Goal: Information Seeking & Learning: Check status

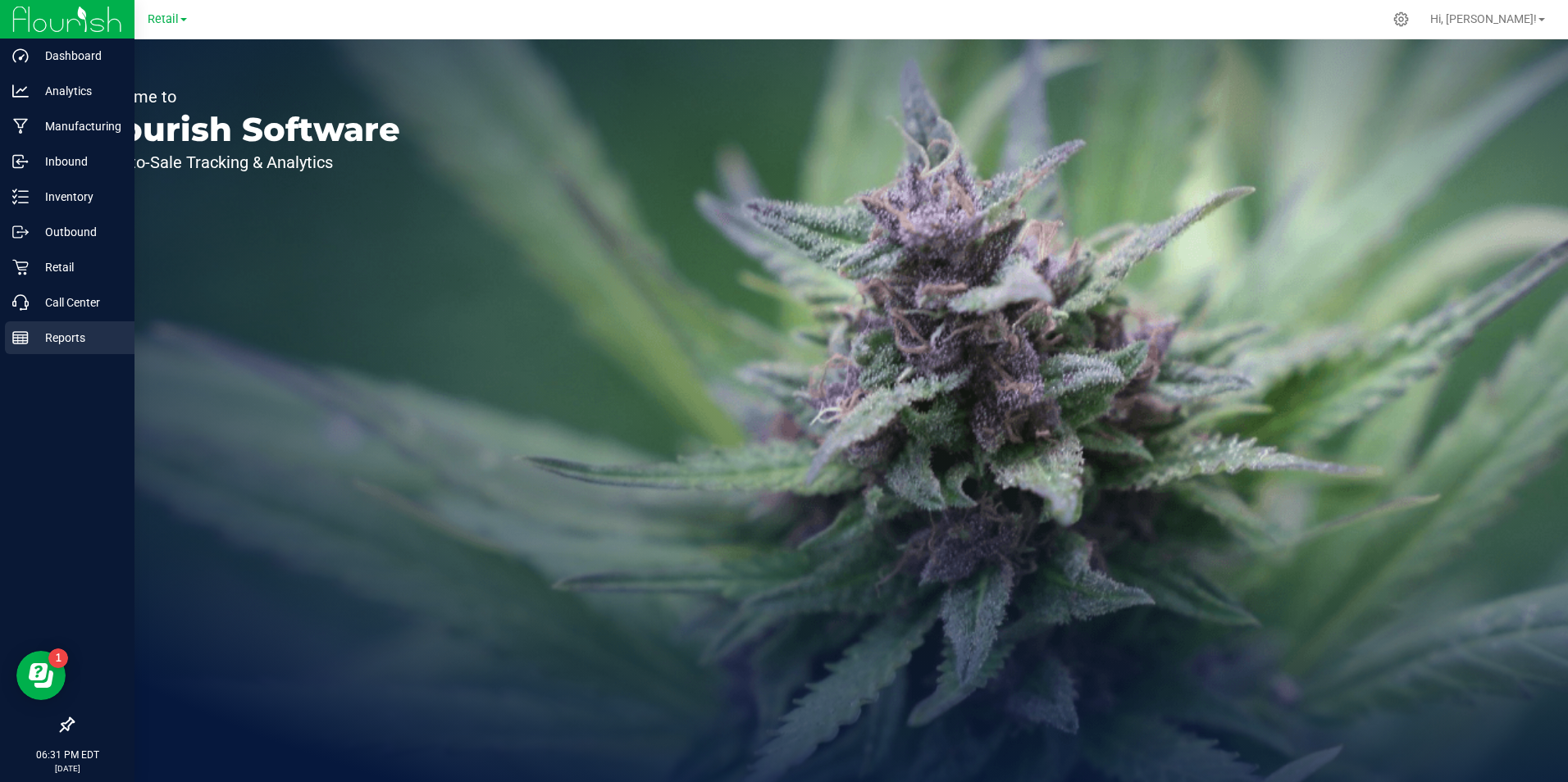
click at [65, 336] on p "Reports" at bounding box center [78, 338] width 98 height 20
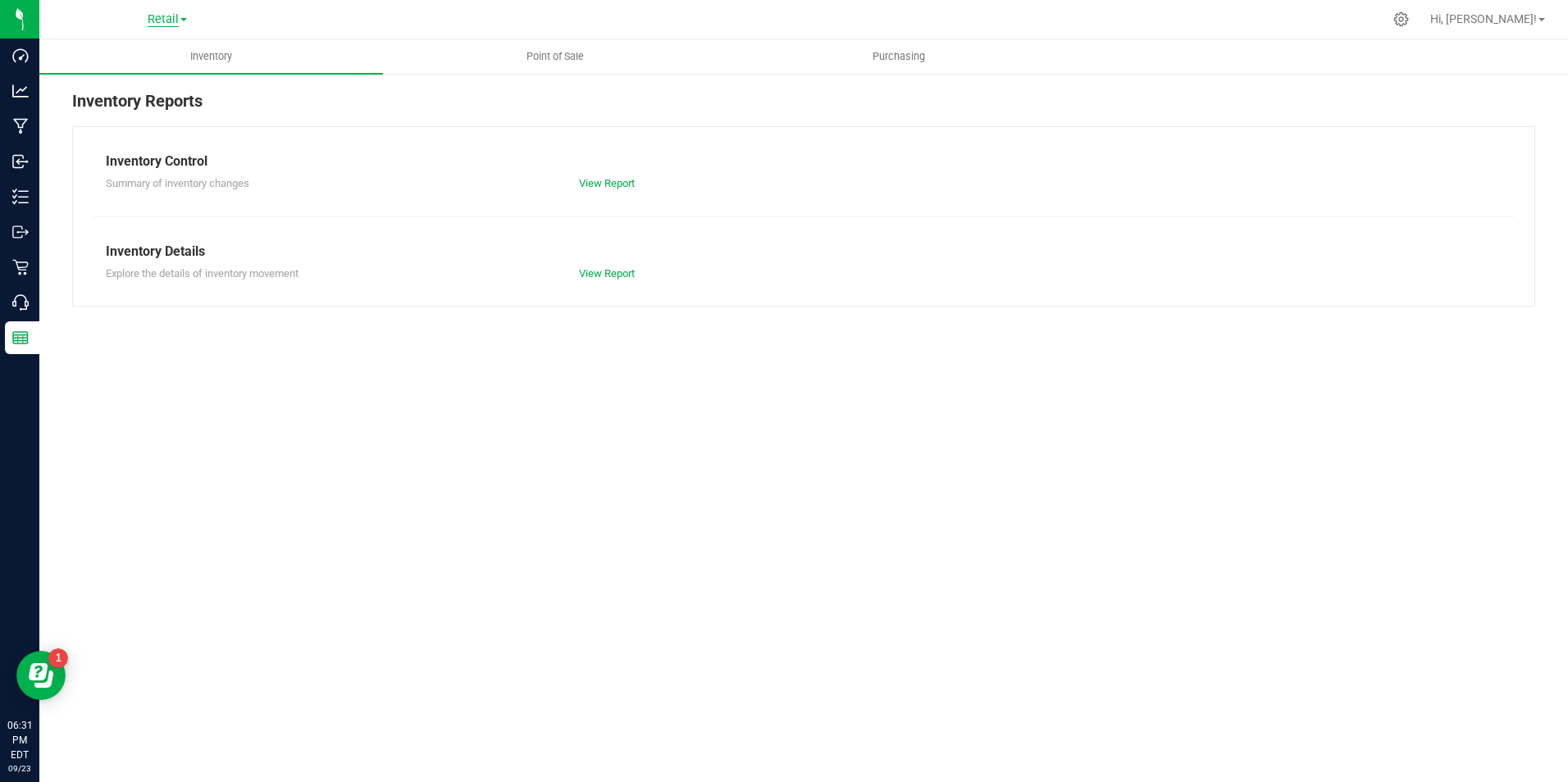
click at [168, 17] on span "Retail" at bounding box center [162, 20] width 31 height 15
click at [544, 61] on span "Point of Sale" at bounding box center [555, 56] width 102 height 15
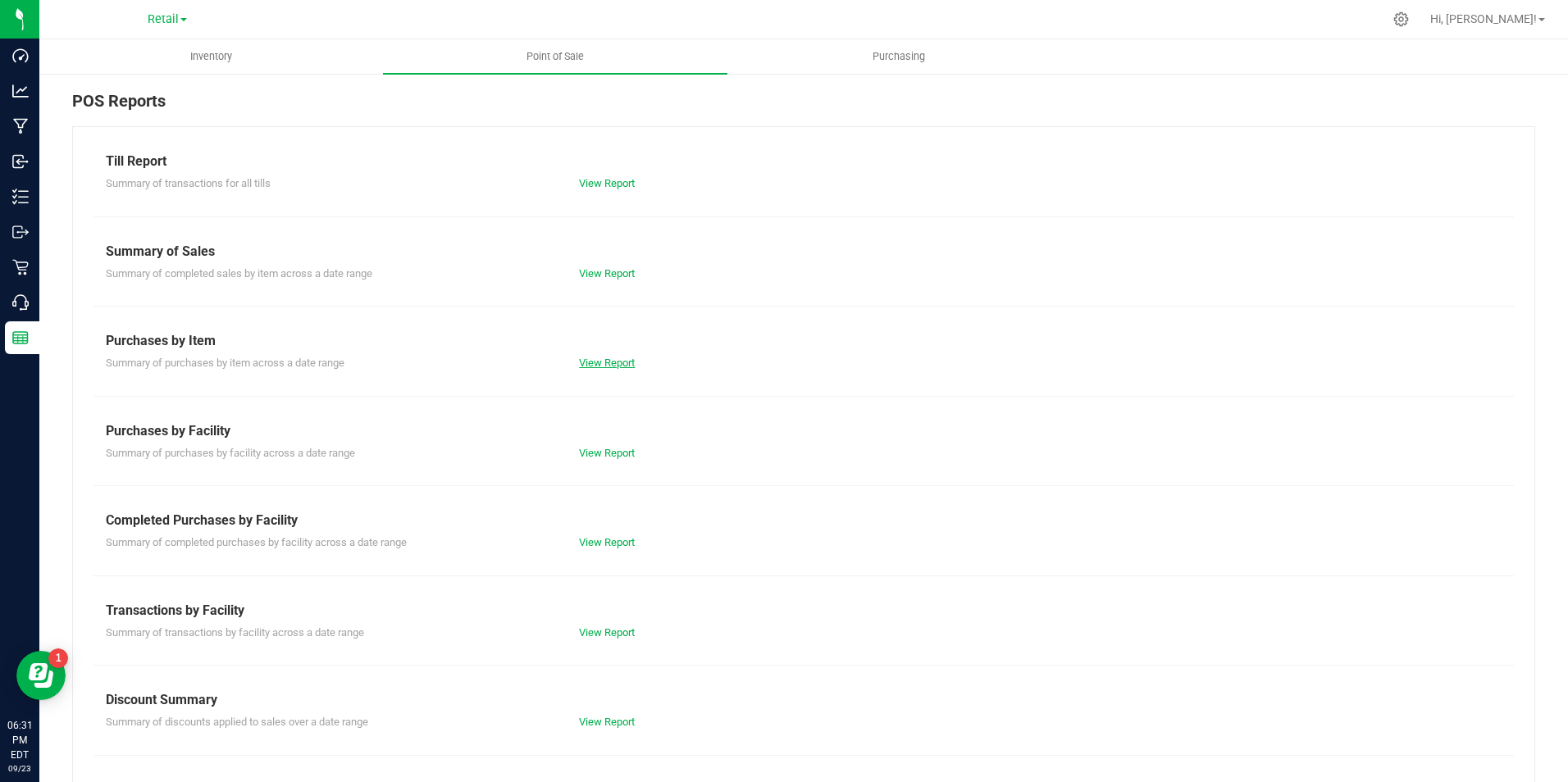
click at [611, 365] on link "View Report" at bounding box center [607, 363] width 55 height 12
click at [566, 48] on uib-tab-heading "Point of Sale" at bounding box center [554, 56] width 344 height 35
click at [610, 269] on link "View Report" at bounding box center [607, 274] width 55 height 12
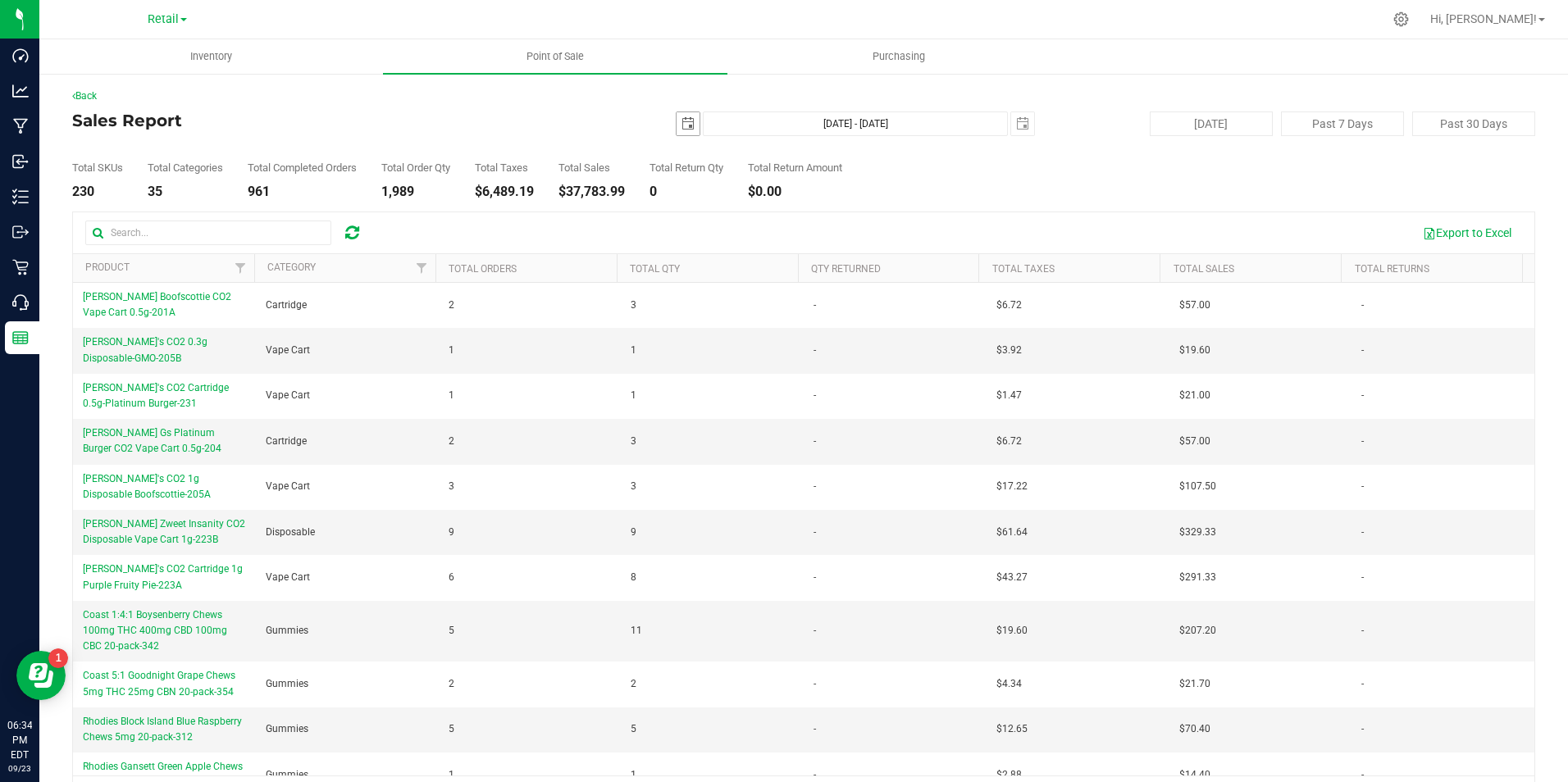
click at [683, 125] on span "select" at bounding box center [687, 123] width 13 height 13
click at [683, 151] on link "[DATE]" at bounding box center [755, 156] width 177 height 25
click at [809, 251] on link "Aug" at bounding box center [817, 247] width 42 height 42
click at [807, 209] on link "1" at bounding box center [802, 214] width 24 height 25
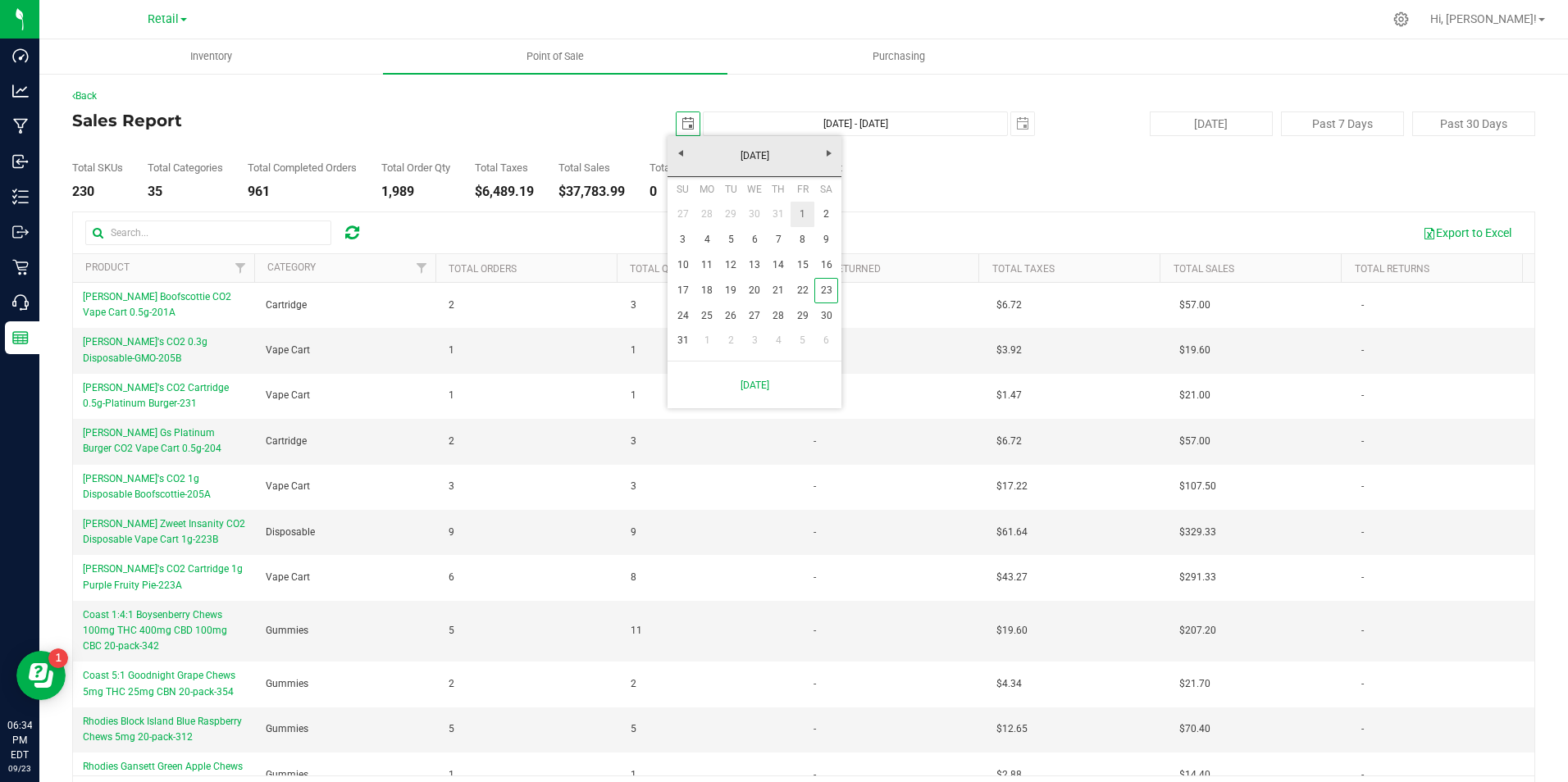
type input "[DATE]"
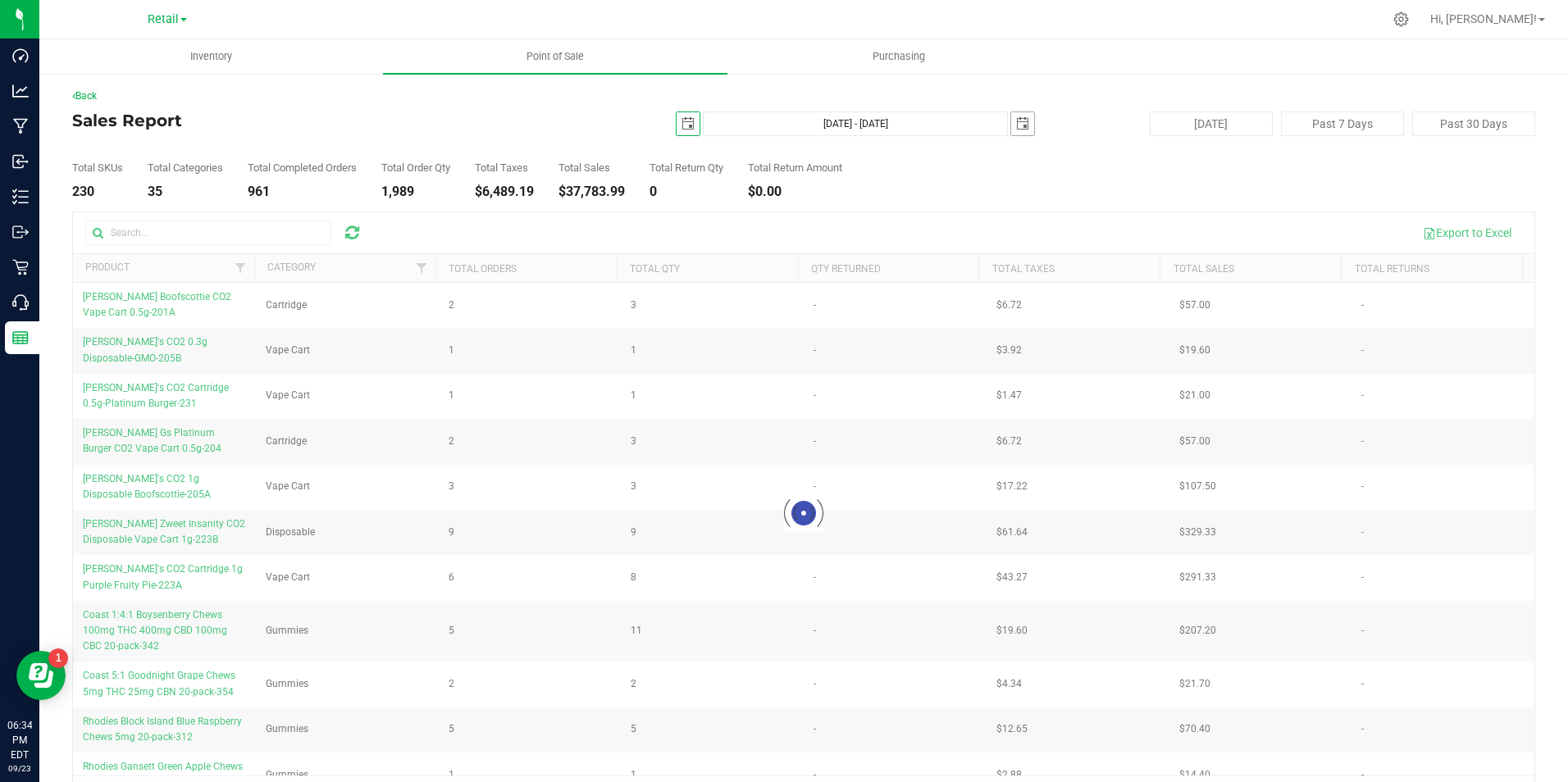
click at [1018, 123] on span "select" at bounding box center [1022, 123] width 13 height 13
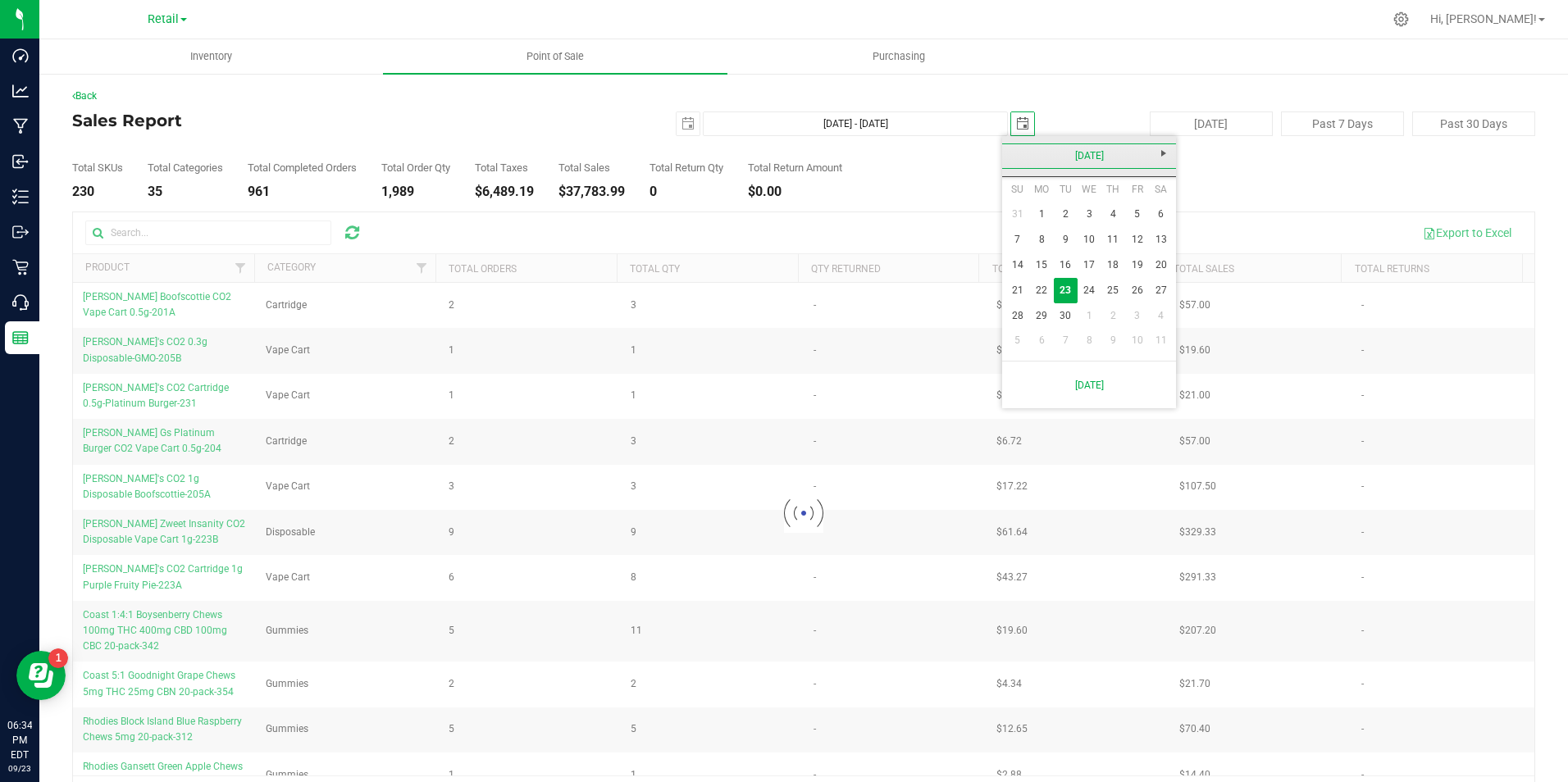
click at [1015, 153] on link "[DATE]" at bounding box center [1090, 156] width 177 height 25
click at [1146, 235] on link "Aug" at bounding box center [1151, 247] width 42 height 42
click at [1161, 317] on link "30" at bounding box center [1160, 316] width 24 height 25
type input "[DATE] - [DATE]"
type input "[DATE]"
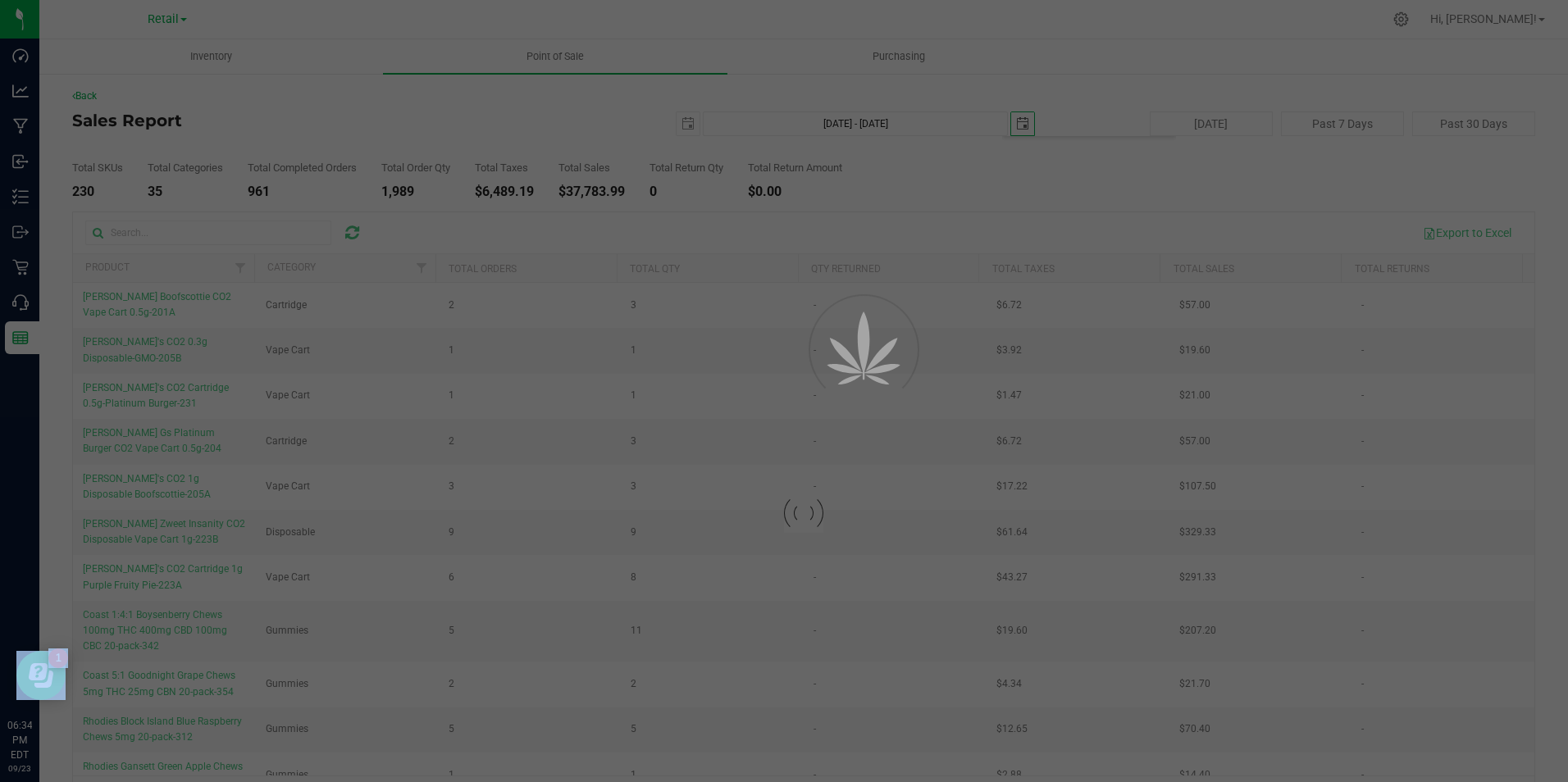
click at [1161, 317] on body "Dashboard Analytics Manufacturing Inbound Inventory Outbound Retail Call Center…" at bounding box center [784, 391] width 1568 height 782
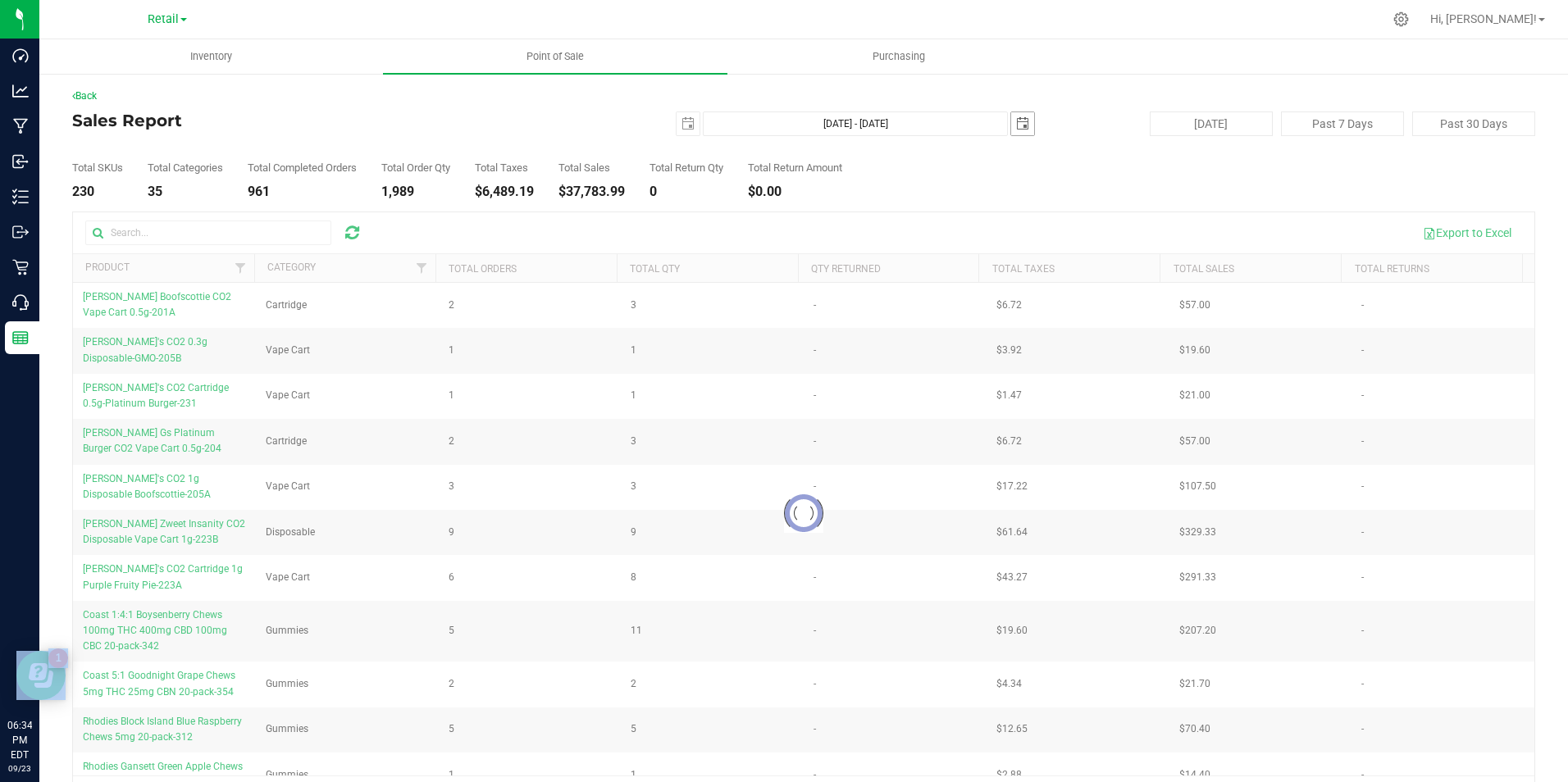
click at [1016, 123] on span "select" at bounding box center [1022, 123] width 13 height 13
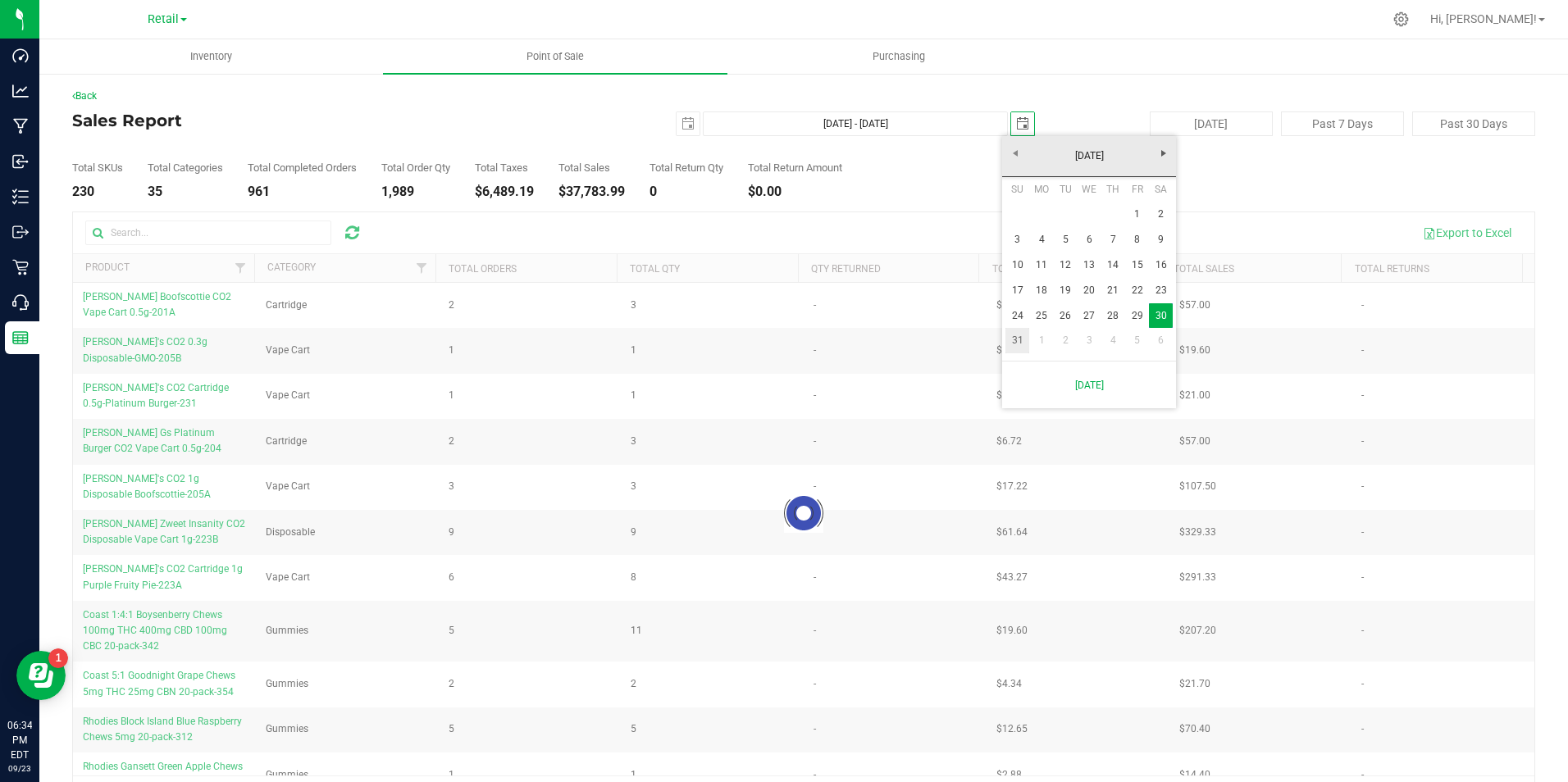
click at [1018, 345] on link "31" at bounding box center [1016, 341] width 24 height 25
type input "[DATE] - [DATE]"
type input "[DATE]"
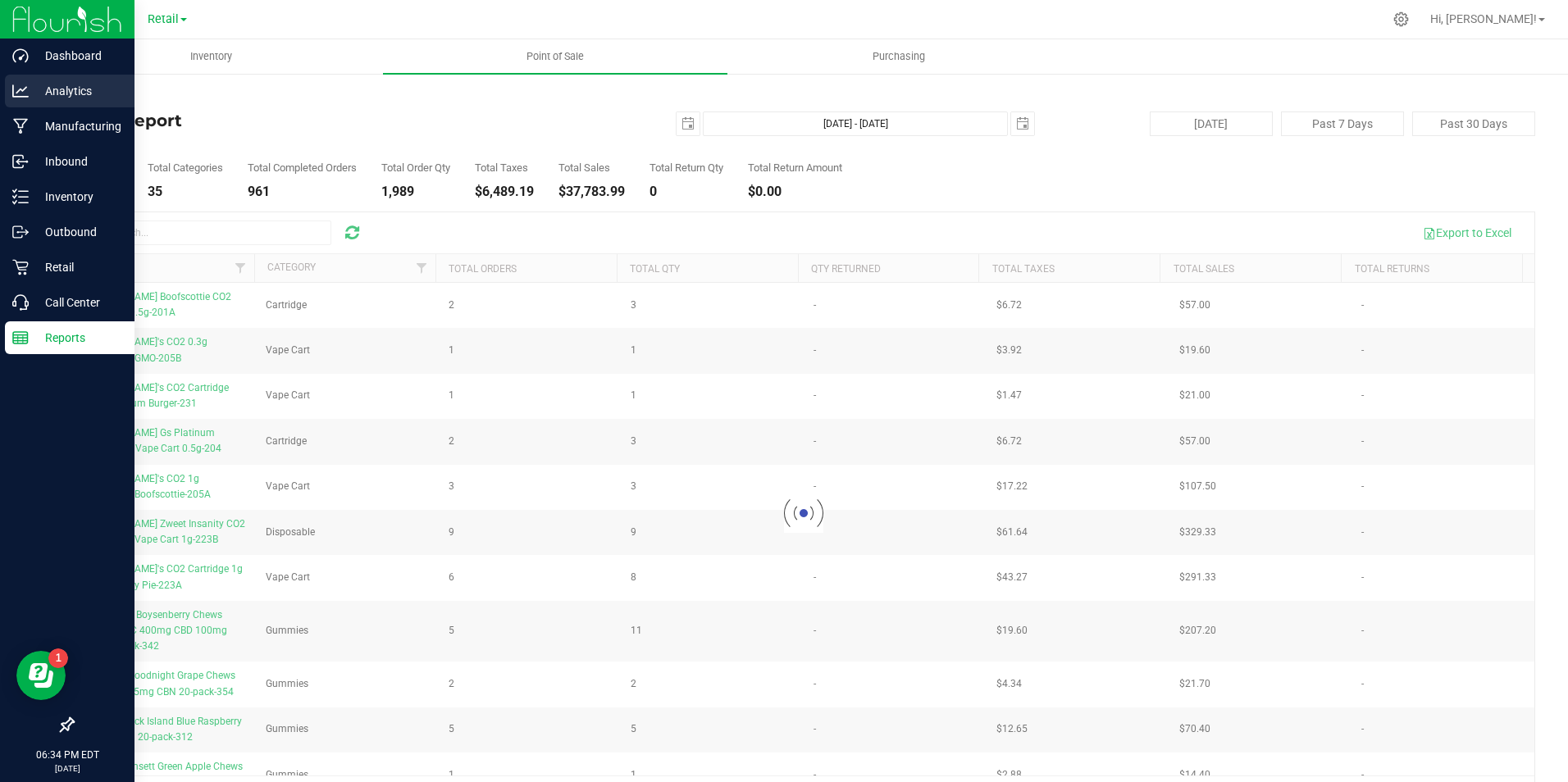
click at [63, 90] on p "Analytics" at bounding box center [78, 91] width 98 height 20
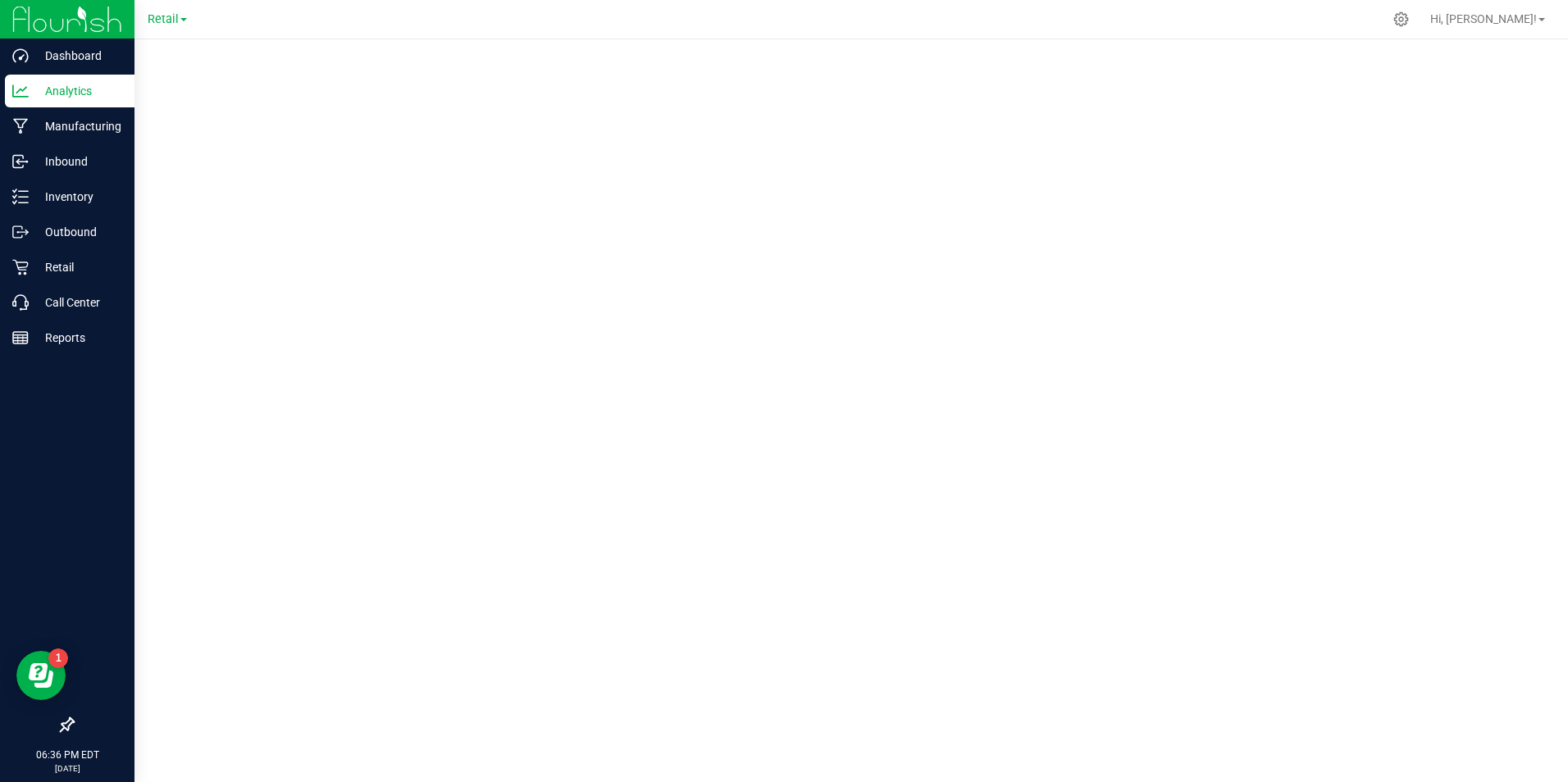
click at [77, 87] on p "Analytics" at bounding box center [78, 91] width 98 height 20
